Goal: Transaction & Acquisition: Purchase product/service

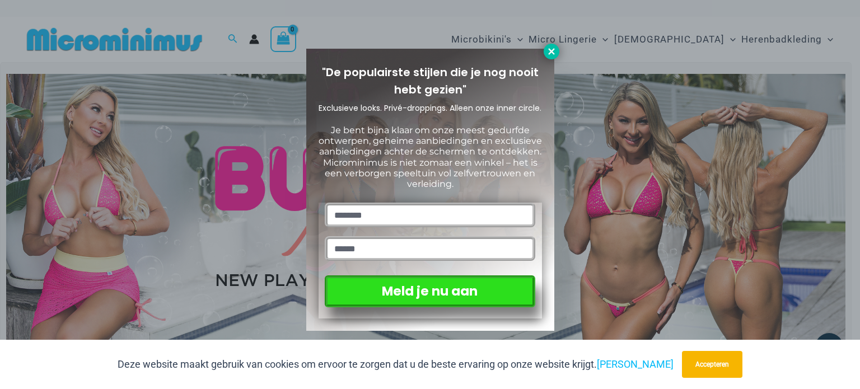
click at [553, 56] on icon at bounding box center [551, 51] width 10 height 10
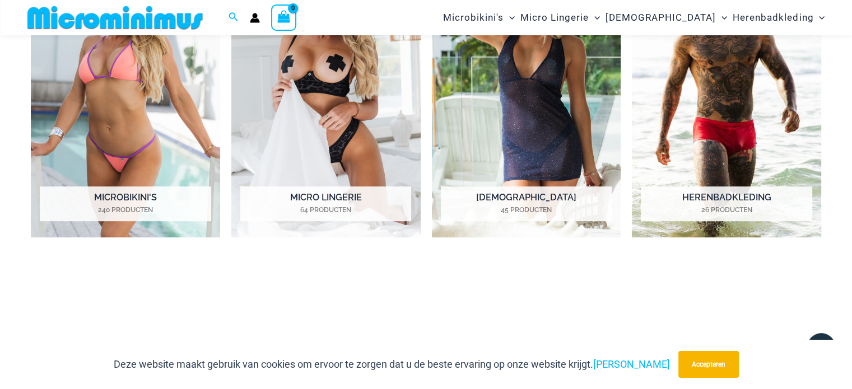
scroll to position [551, 0]
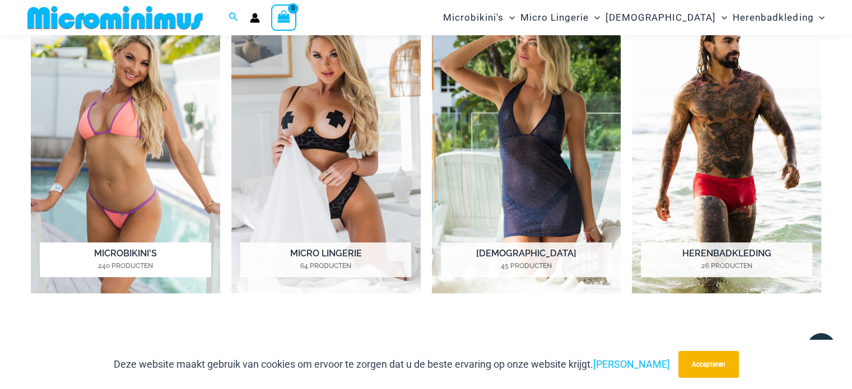
click at [113, 255] on font "Microbikini's" at bounding box center [125, 253] width 63 height 11
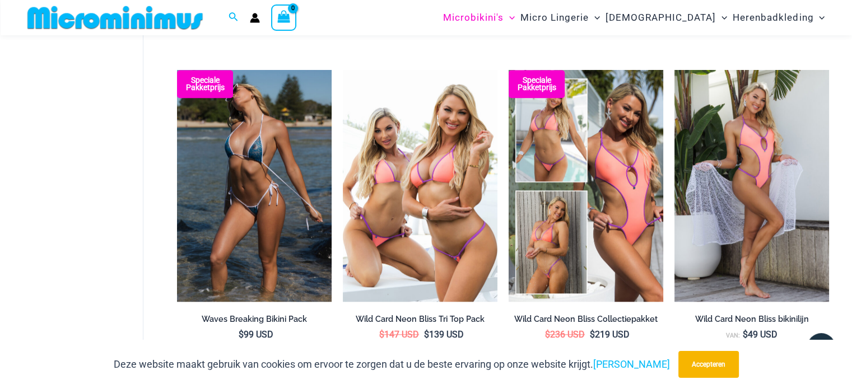
scroll to position [1059, 0]
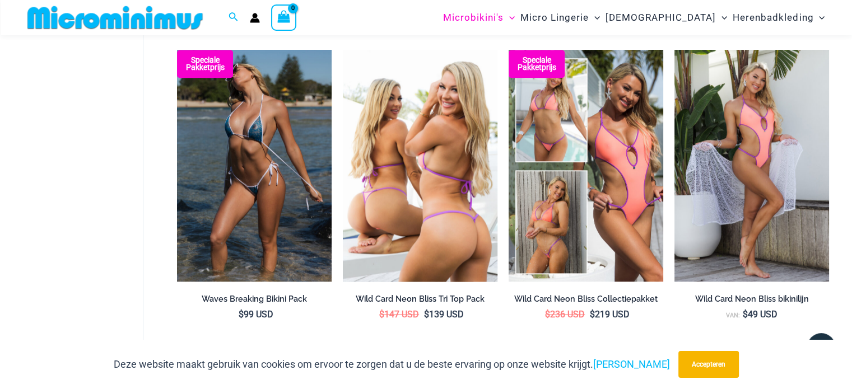
click at [412, 198] on img at bounding box center [420, 166] width 155 height 232
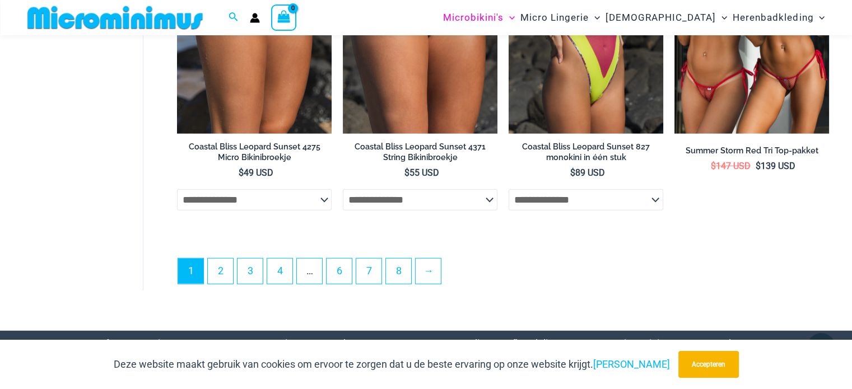
scroll to position [2845, 0]
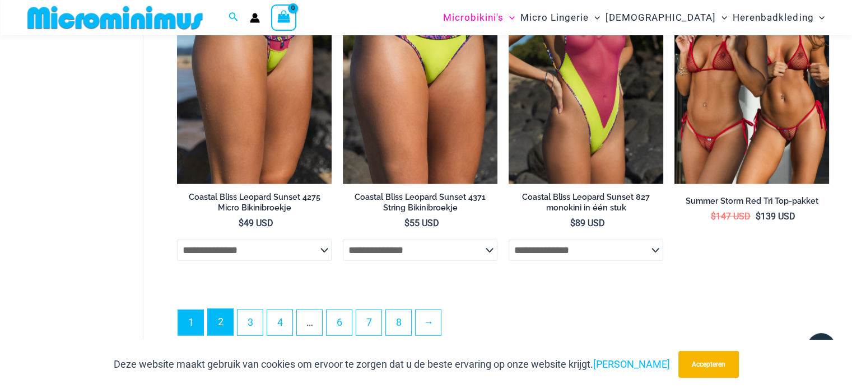
click at [222, 316] on link "2" at bounding box center [220, 322] width 25 height 26
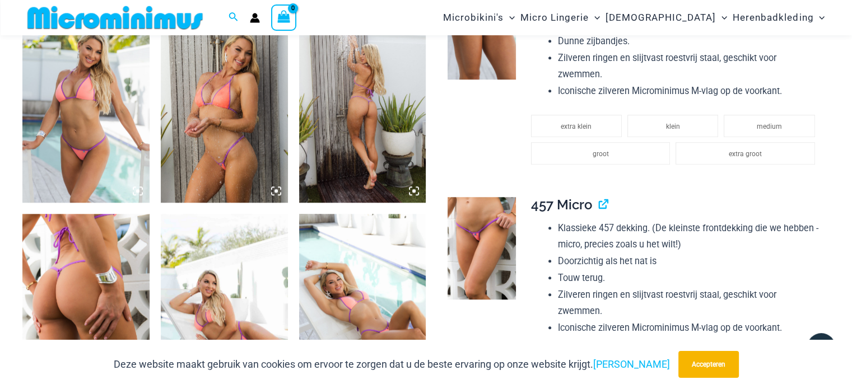
scroll to position [952, 0]
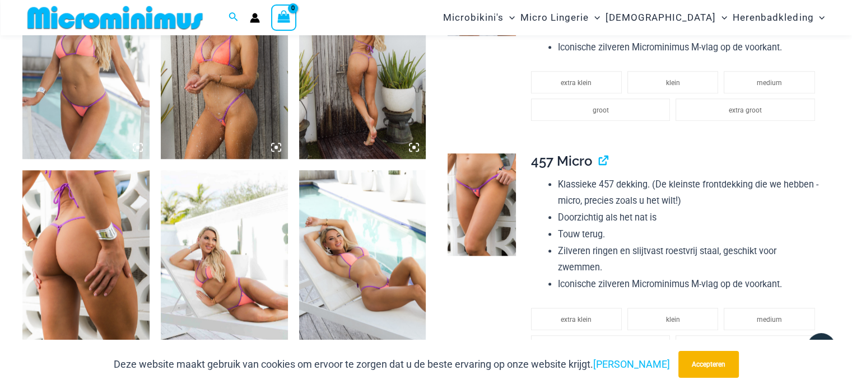
click at [484, 205] on img at bounding box center [481, 204] width 68 height 102
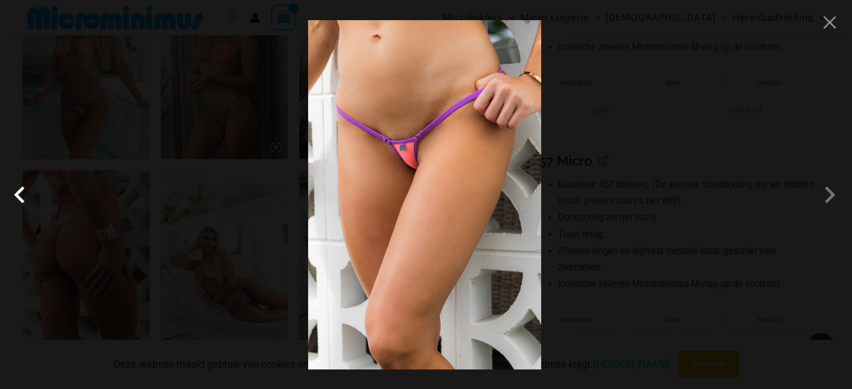
click at [18, 198] on span at bounding box center [23, 195] width 34 height 34
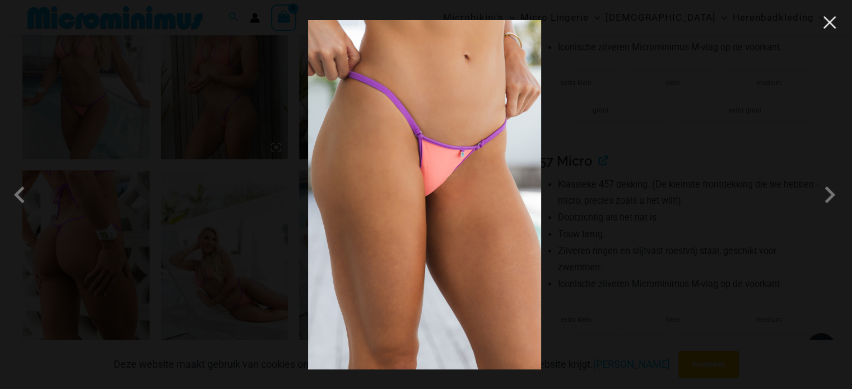
click at [834, 23] on button "Close" at bounding box center [829, 22] width 17 height 17
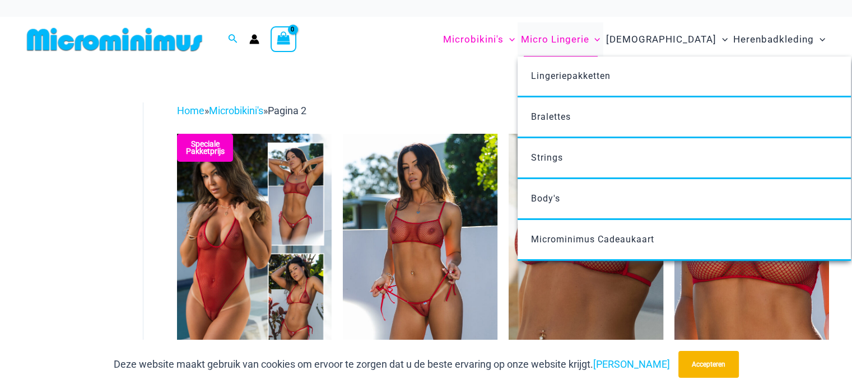
click at [588, 39] on font "Micro Lingerie" at bounding box center [554, 39] width 68 height 11
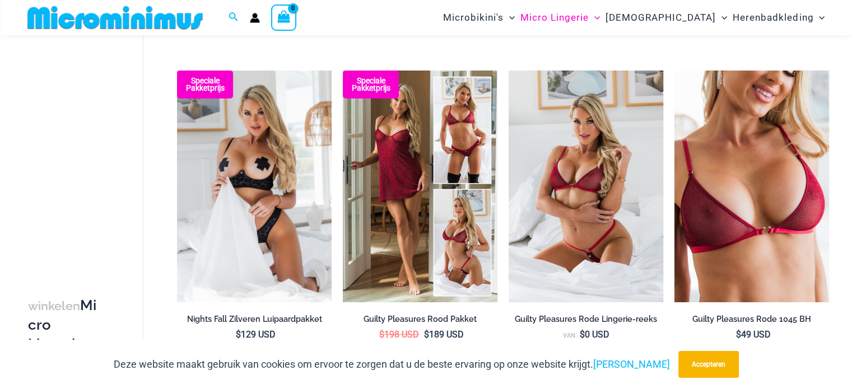
scroll to position [157, 0]
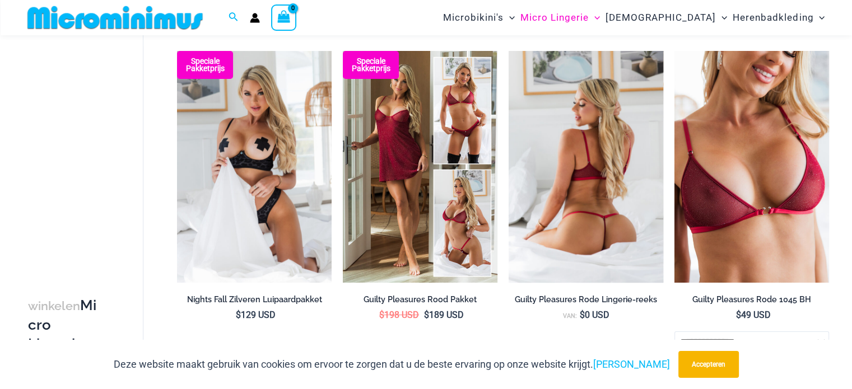
click at [593, 216] on img at bounding box center [585, 167] width 155 height 232
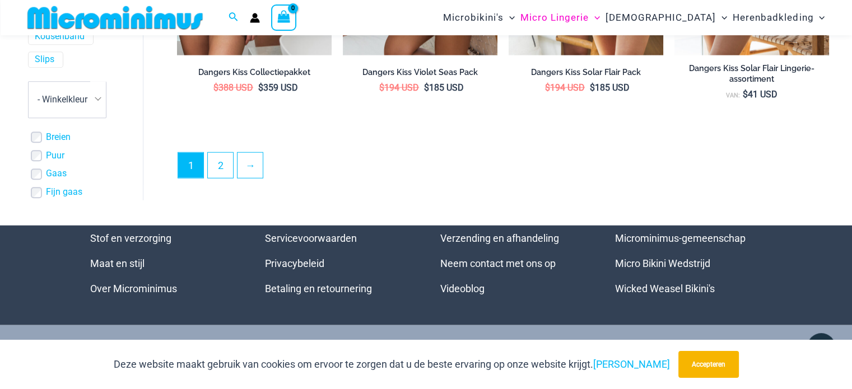
scroll to position [2789, 0]
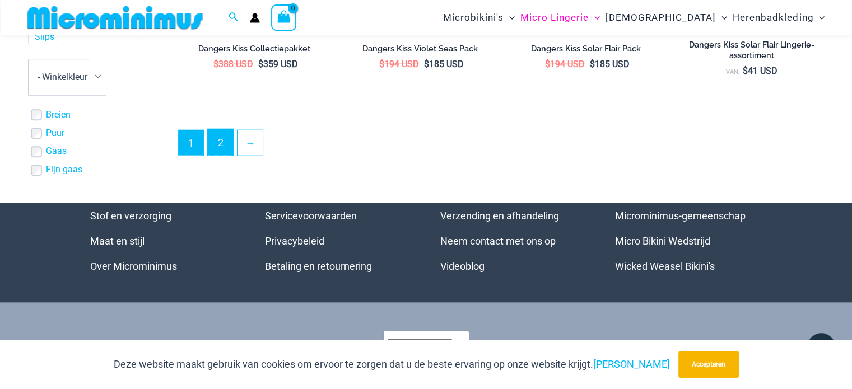
click at [219, 133] on link "2" at bounding box center [220, 142] width 25 height 26
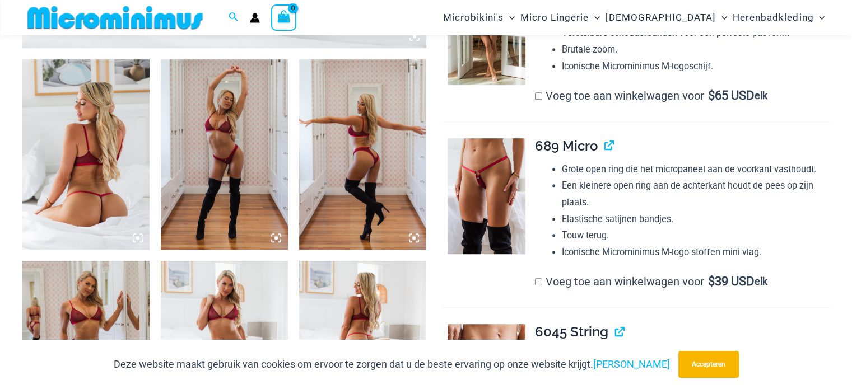
scroll to position [662, 0]
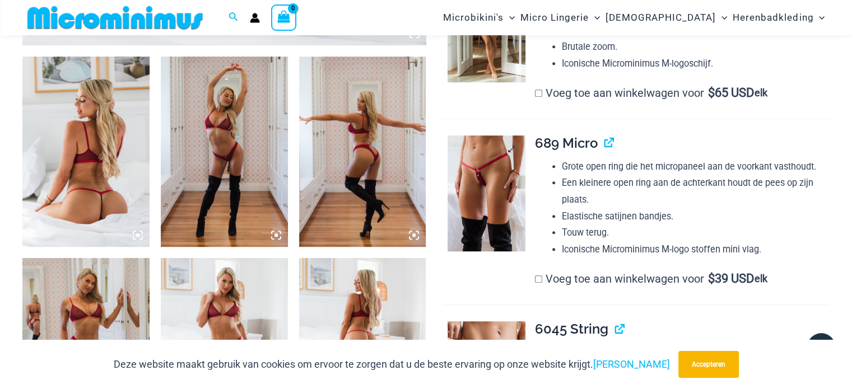
click at [482, 189] on img at bounding box center [485, 193] width 77 height 116
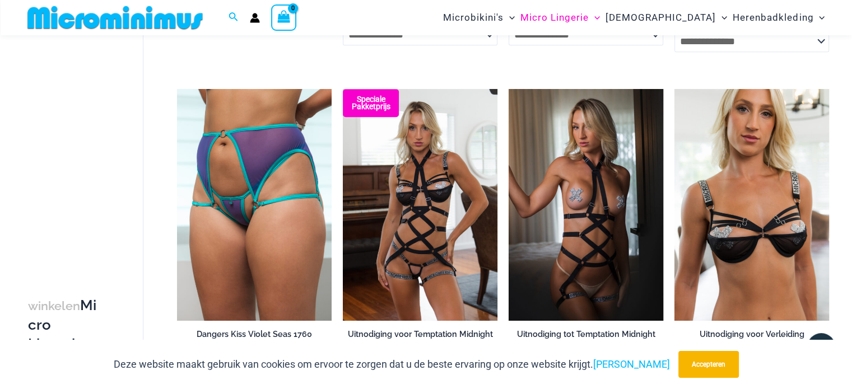
scroll to position [775, 0]
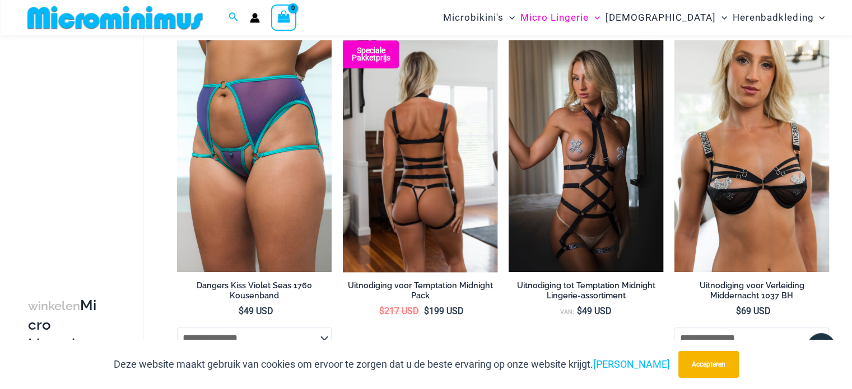
click at [410, 177] on img at bounding box center [420, 156] width 155 height 232
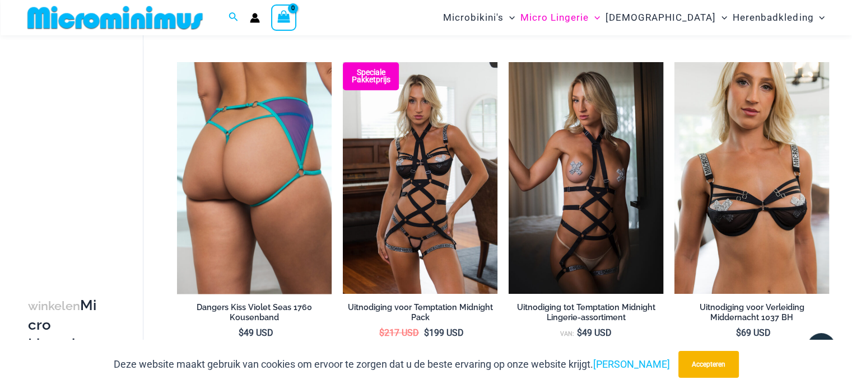
scroll to position [773, 0]
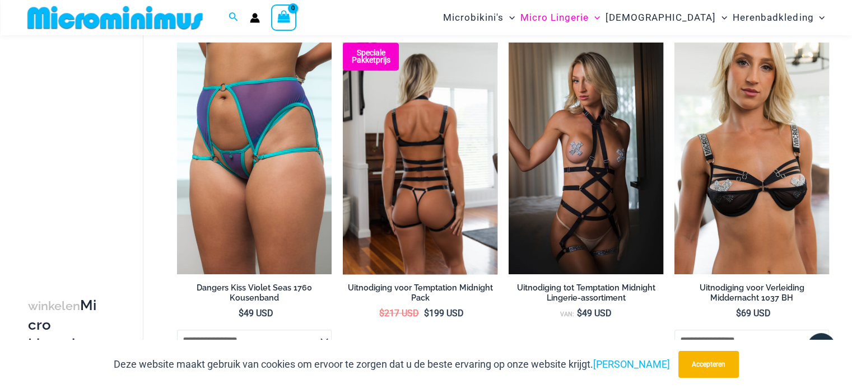
click at [399, 177] on img at bounding box center [420, 159] width 155 height 232
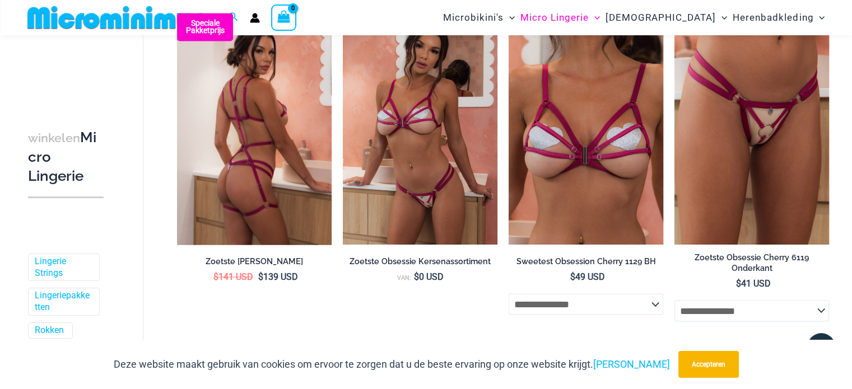
scroll to position [1834, 0]
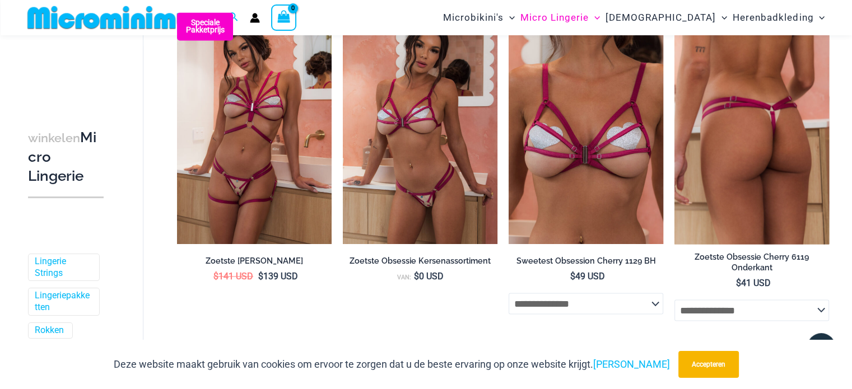
click at [755, 167] on img at bounding box center [751, 128] width 155 height 232
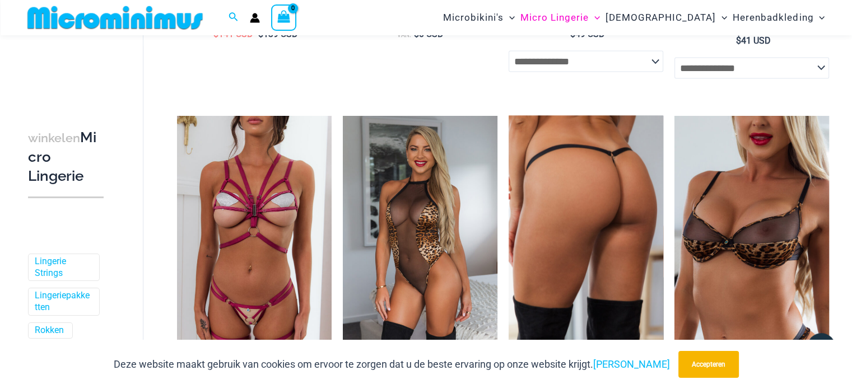
scroll to position [2156, 0]
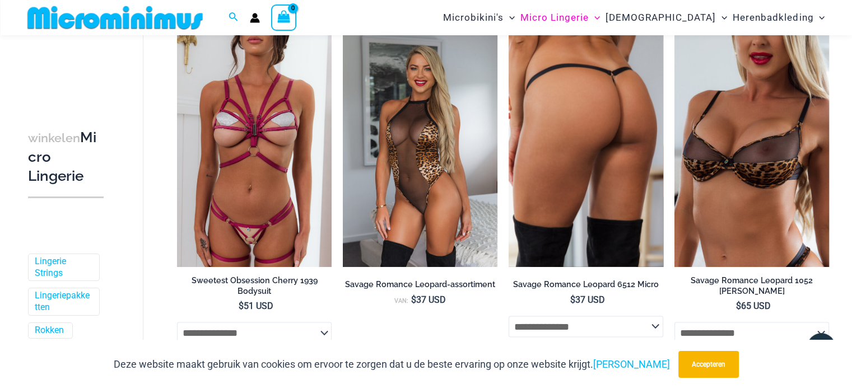
click at [558, 191] on img at bounding box center [585, 151] width 155 height 232
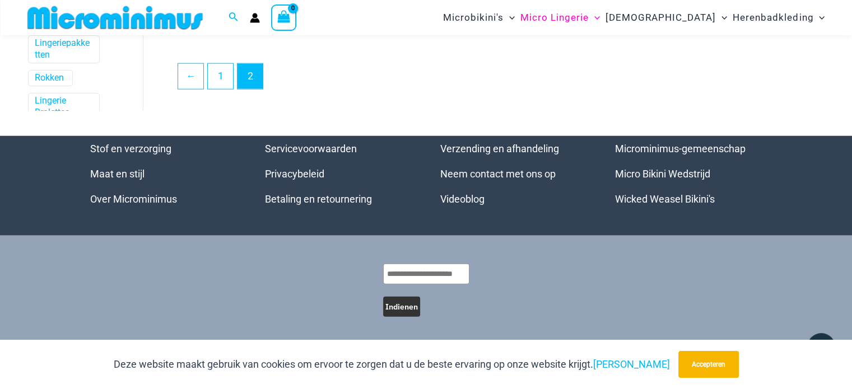
scroll to position [2801, 0]
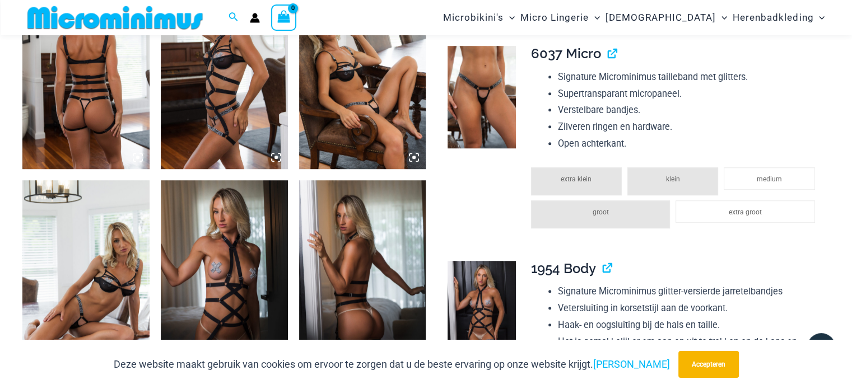
scroll to position [728, 0]
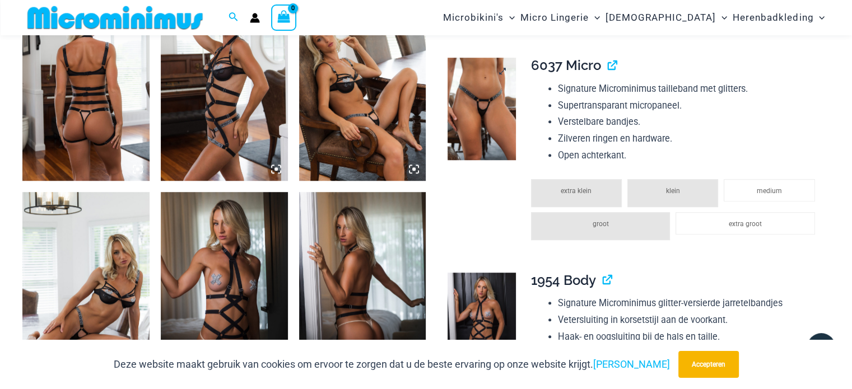
click at [479, 118] on img at bounding box center [481, 109] width 68 height 102
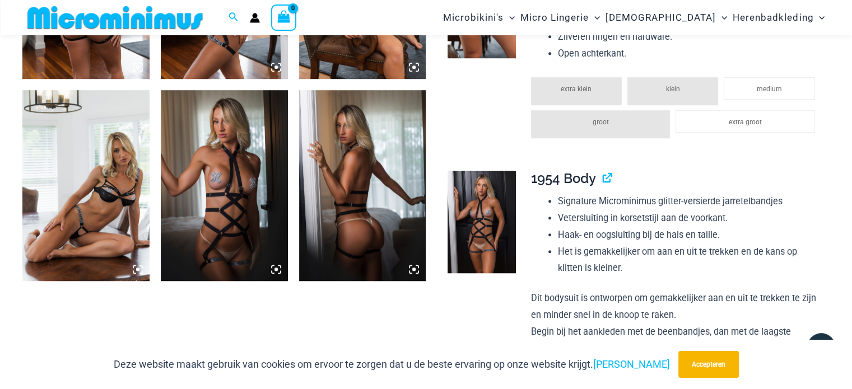
scroll to position [836, 0]
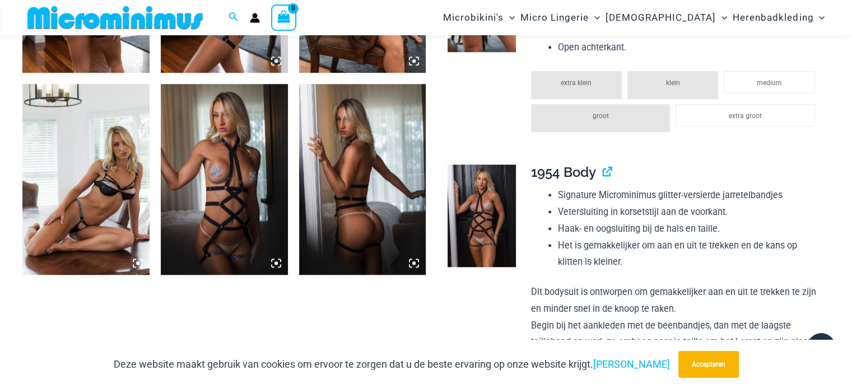
click at [86, 206] on img at bounding box center [85, 179] width 127 height 190
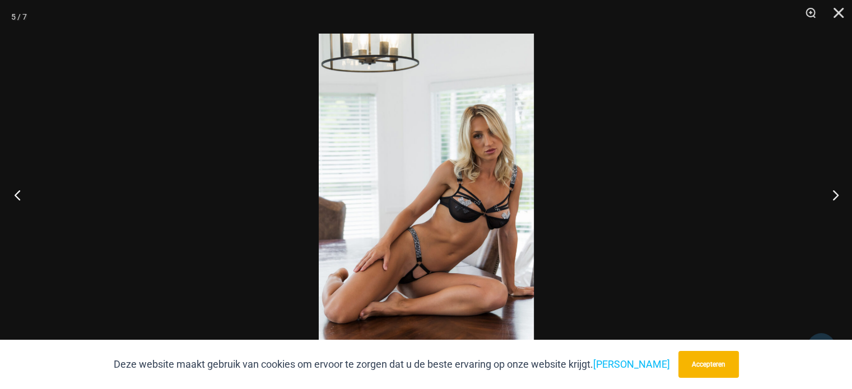
click at [13, 191] on button "Vorig" at bounding box center [21, 195] width 42 height 56
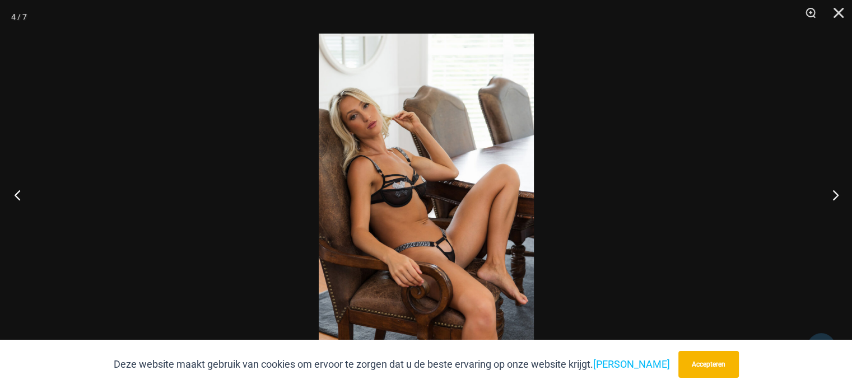
click at [13, 191] on button "Vorig" at bounding box center [21, 195] width 42 height 56
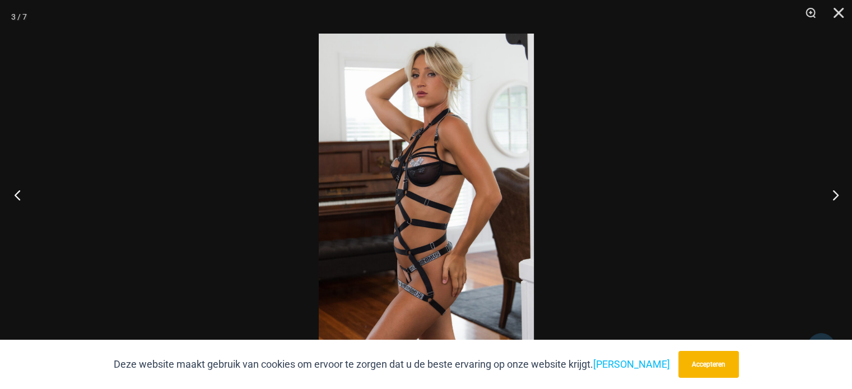
click at [13, 191] on button "Vorig" at bounding box center [21, 195] width 42 height 56
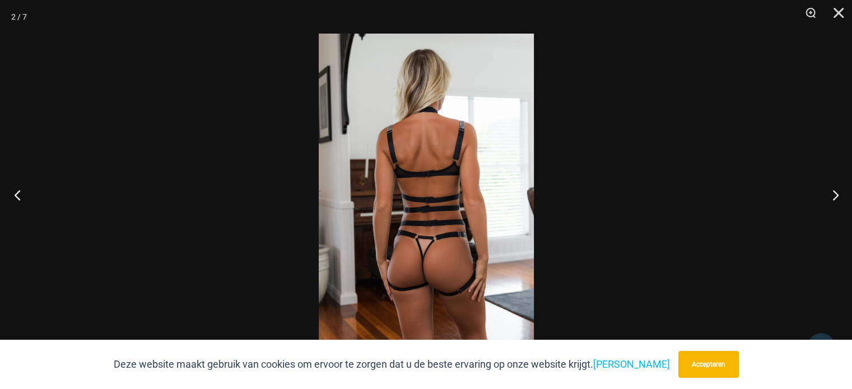
click at [13, 191] on button "Vorig" at bounding box center [21, 195] width 42 height 56
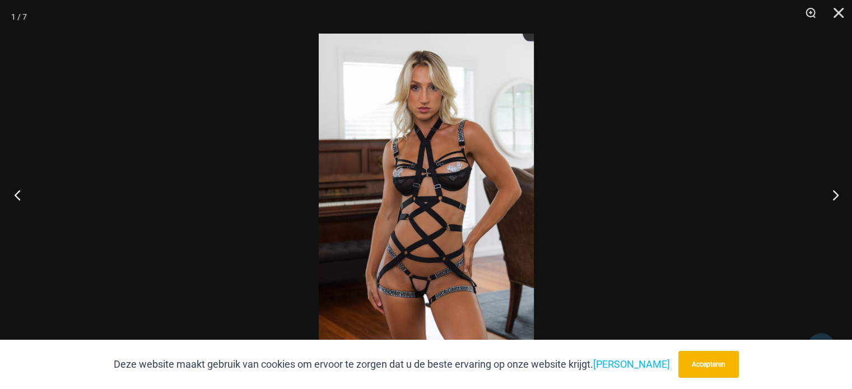
click at [13, 191] on button "Vorig" at bounding box center [21, 195] width 42 height 56
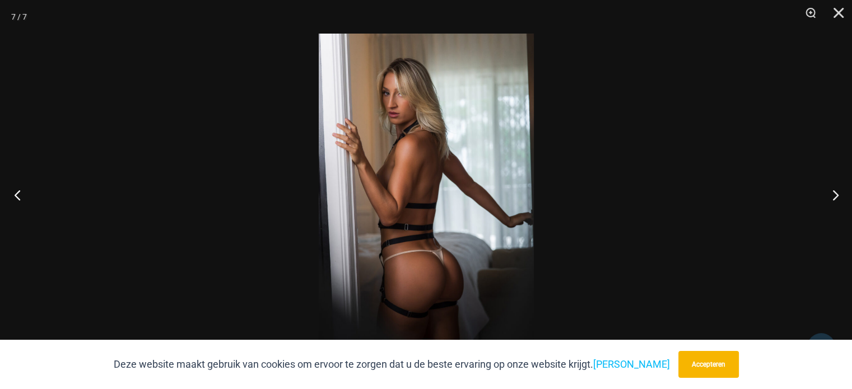
click at [13, 191] on button "Vorig" at bounding box center [21, 195] width 42 height 56
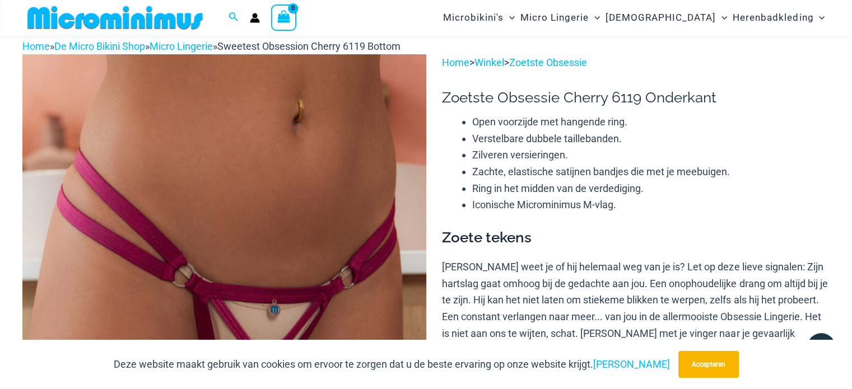
scroll to position [46, 0]
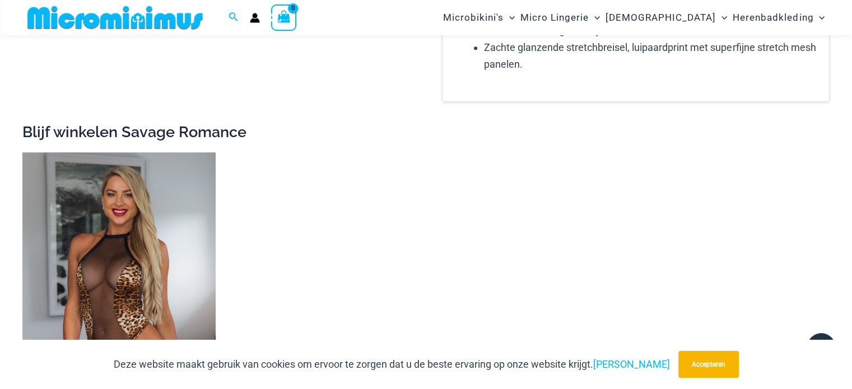
scroll to position [1112, 0]
